Goal: Find specific page/section: Find specific page/section

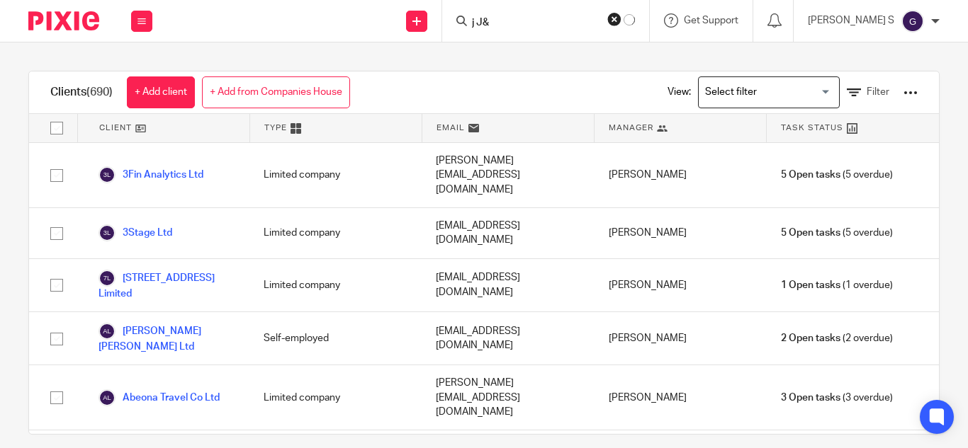
click at [565, 26] on input "j J&" at bounding box center [533, 23] width 127 height 13
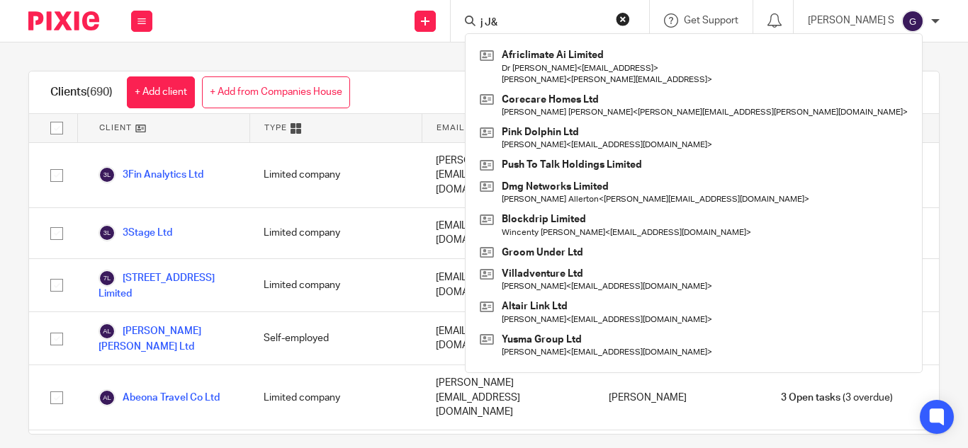
click at [565, 26] on input "j J&" at bounding box center [542, 23] width 127 height 13
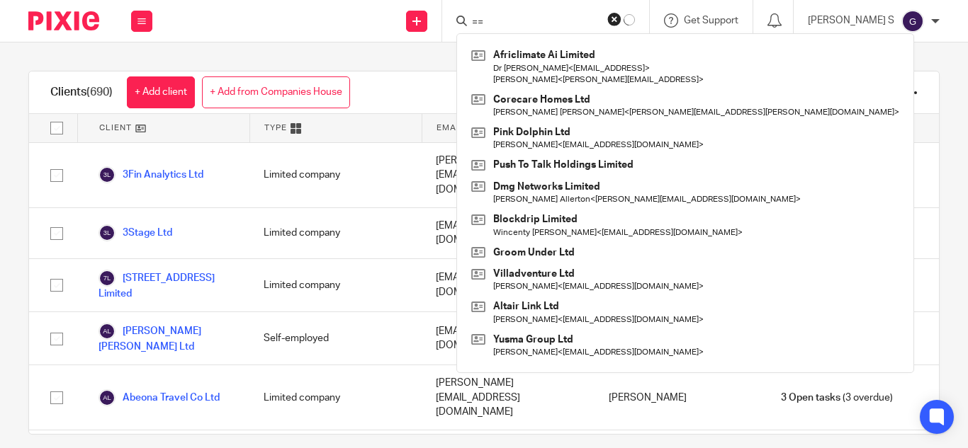
type input "="
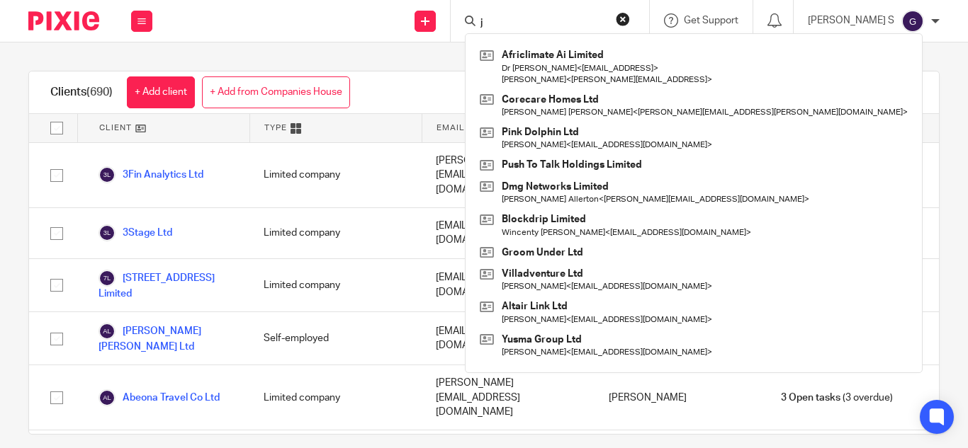
type input "j"
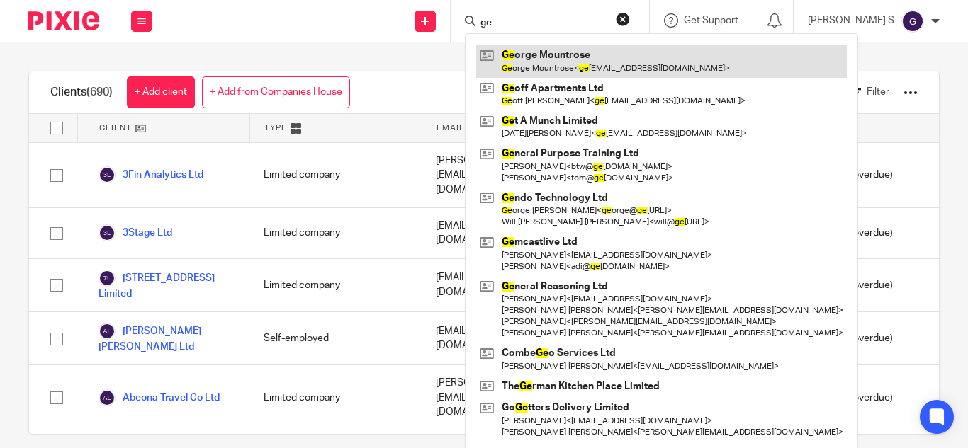
type input "g"
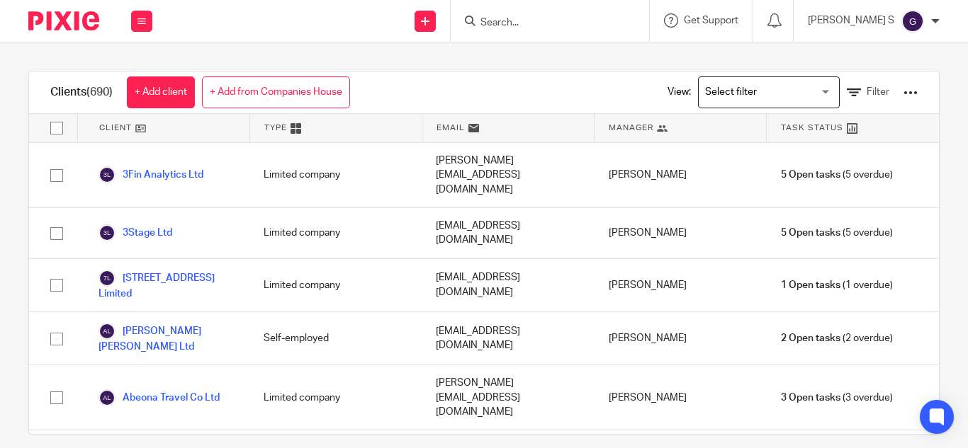
type input "G"
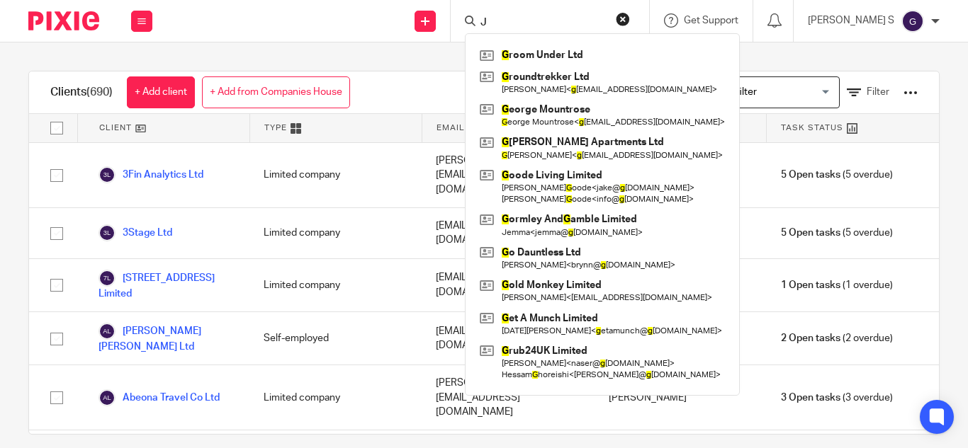
type input "J"
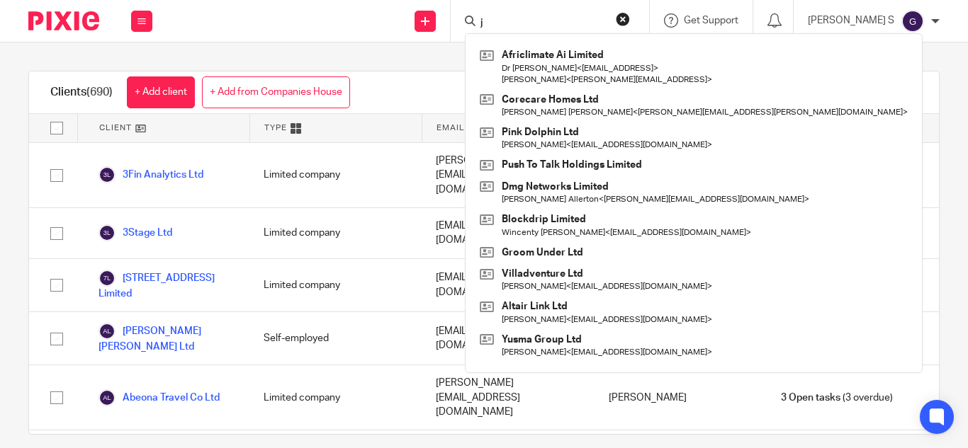
type input "j"
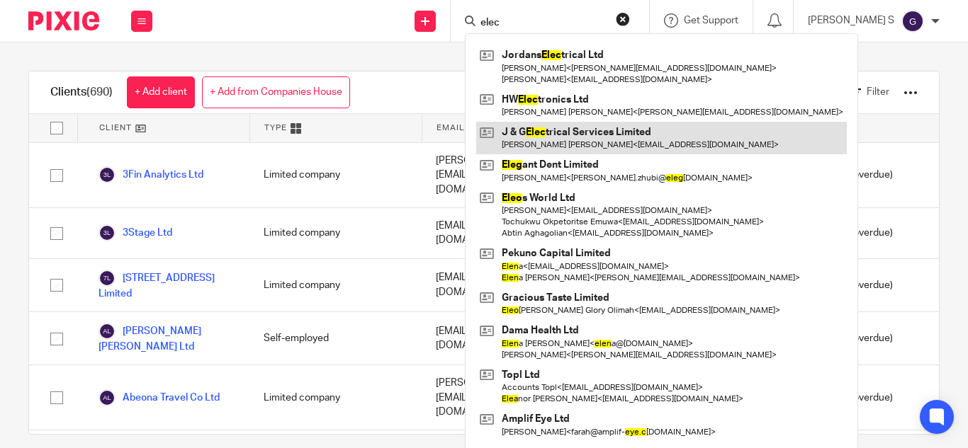
type input "elec"
click at [590, 150] on link at bounding box center [661, 138] width 370 height 33
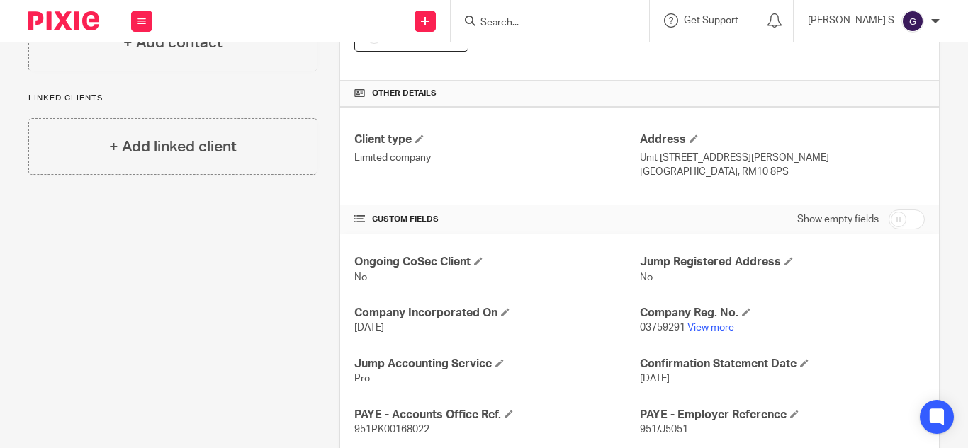
scroll to position [471, 0]
